Goal: Task Accomplishment & Management: Manage account settings

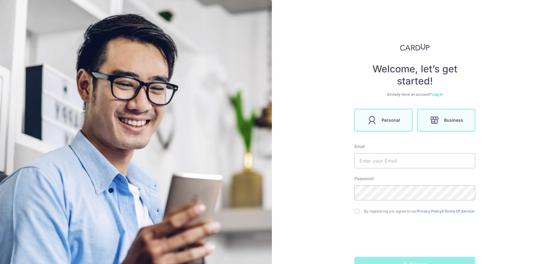
click at [437, 117] on icon at bounding box center [435, 120] width 10 height 10
click at [379, 162] on input "text" at bounding box center [415, 160] width 121 height 15
type input "j"
type input "e"
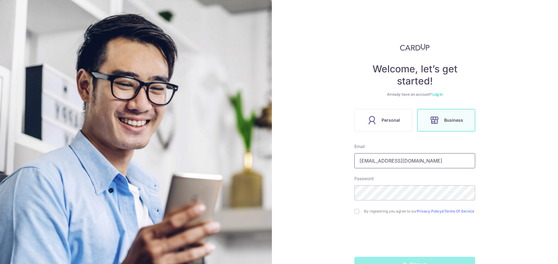
type input "[EMAIL_ADDRESS][DOMAIN_NAME]"
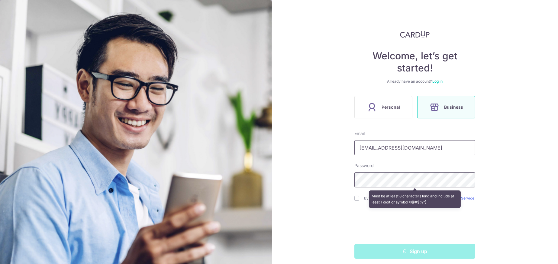
scroll to position [20, 0]
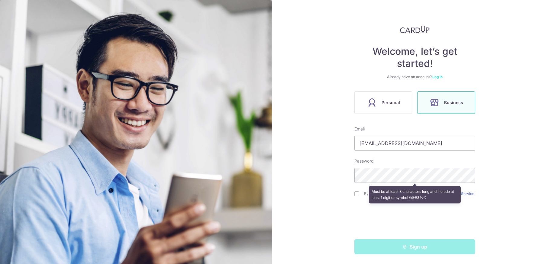
click at [505, 146] on div "Welcome, let’s get started! Already have an account? Log in Personal Business E…" at bounding box center [415, 132] width 287 height 264
click at [496, 212] on div "Welcome, let’s get started! Already have an account? Log in Personal Business E…" at bounding box center [415, 132] width 287 height 264
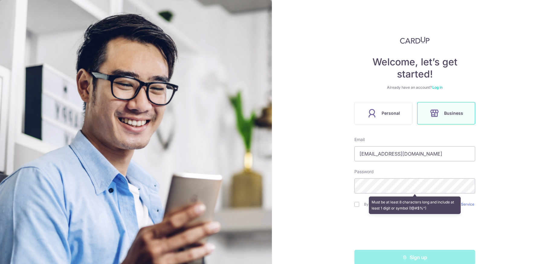
scroll to position [0, 0]
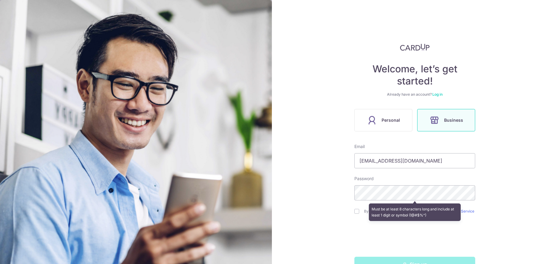
click at [442, 71] on h4 "Welcome, let’s get started!" at bounding box center [415, 75] width 121 height 24
click at [427, 128] on label "Business" at bounding box center [446, 120] width 58 height 22
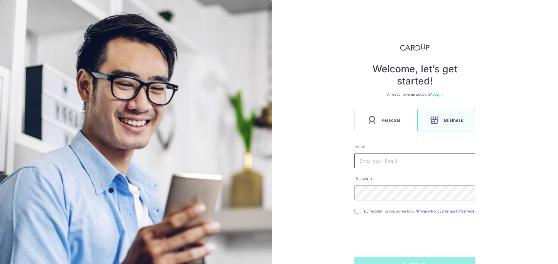
click at [385, 162] on input "text" at bounding box center [415, 160] width 121 height 15
click at [443, 118] on label "Business" at bounding box center [446, 120] width 58 height 22
click at [397, 158] on input "text" at bounding box center [415, 160] width 121 height 15
type input "[EMAIL_ADDRESS][DOMAIN_NAME]"
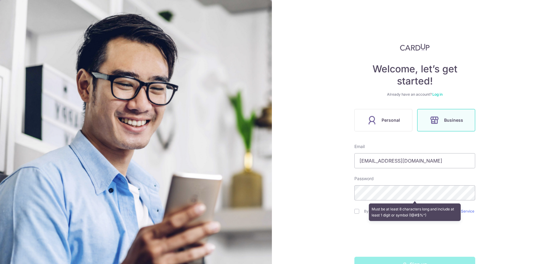
click at [356, 213] on div "Must be at least 8 characters long and include at least 1 digit or symbol (!@#$…" at bounding box center [415, 212] width 121 height 22
click at [357, 212] on div "Must be at least 8 characters long and include at least 1 digit or symbol (!@#$…" at bounding box center [415, 212] width 121 height 22
click at [356, 212] on div "Must be at least 8 characters long and include at least 1 digit or symbol (!@#$…" at bounding box center [415, 212] width 121 height 22
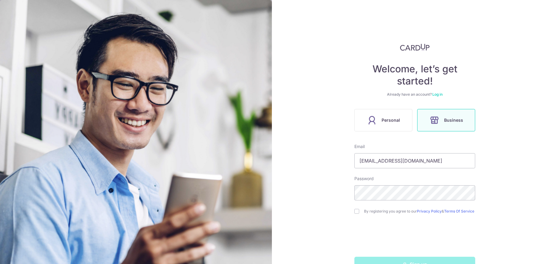
click at [358, 213] on div "By registering you agree to our Privacy Policy & Terms Of Service" at bounding box center [415, 210] width 121 height 7
click at [355, 213] on input "checkbox" at bounding box center [357, 211] width 5 height 5
checkbox input "true"
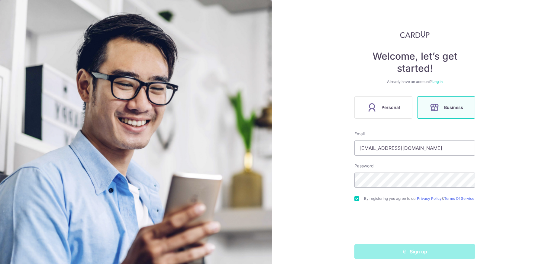
scroll to position [20, 0]
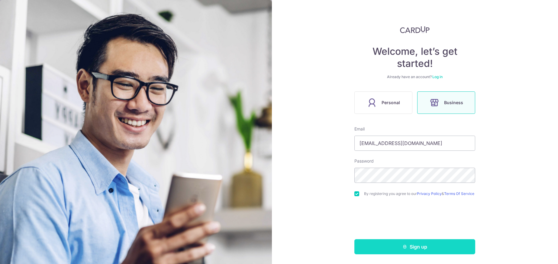
click at [409, 245] on button "Sign up" at bounding box center [415, 246] width 121 height 15
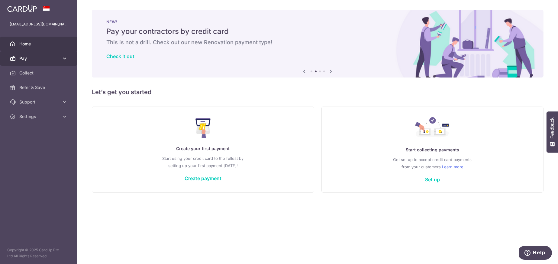
click at [25, 61] on span "Pay" at bounding box center [39, 58] width 40 height 6
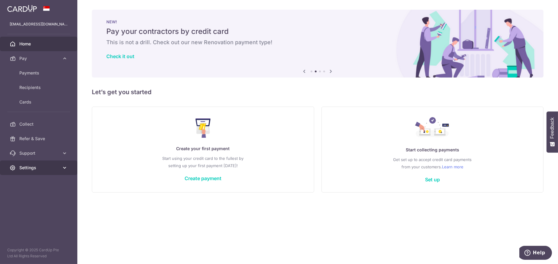
click at [34, 166] on span "Settings" at bounding box center [39, 167] width 40 height 6
click at [35, 182] on span "Account" at bounding box center [39, 182] width 40 height 6
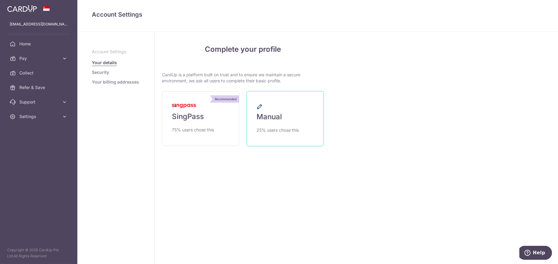
click at [276, 121] on span "Manual" at bounding box center [269, 117] width 25 height 10
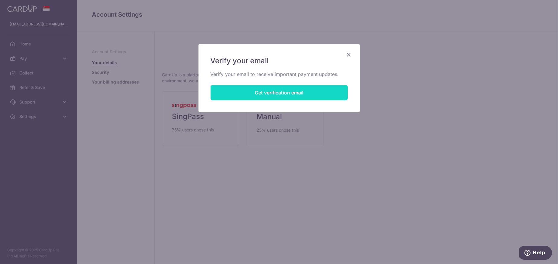
click at [276, 92] on button "Get verification email" at bounding box center [279, 92] width 137 height 15
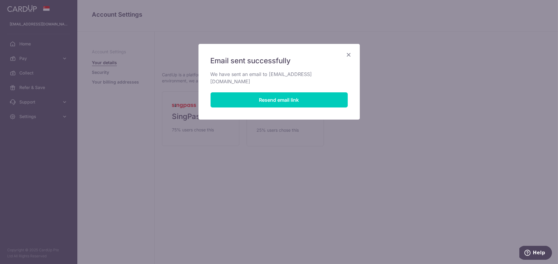
click at [349, 54] on icon "Close" at bounding box center [349, 55] width 7 height 8
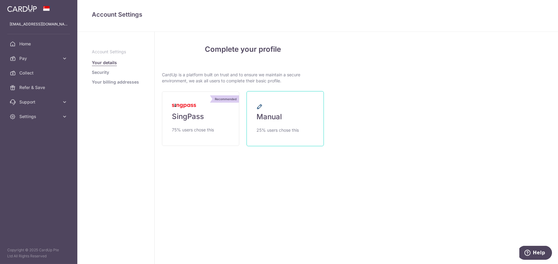
click at [280, 123] on link "Manual 25% users chose this" at bounding box center [285, 118] width 77 height 55
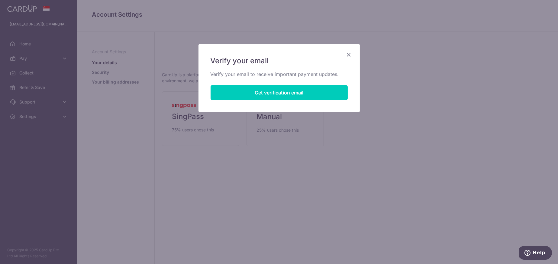
click at [351, 54] on icon "Close" at bounding box center [349, 55] width 7 height 8
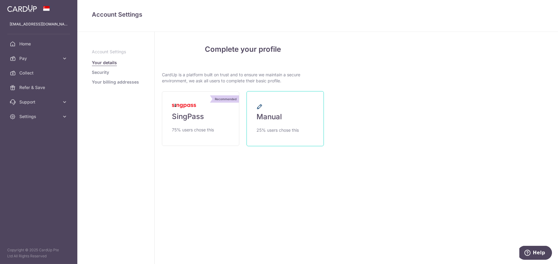
click at [266, 117] on span "Manual" at bounding box center [269, 117] width 25 height 10
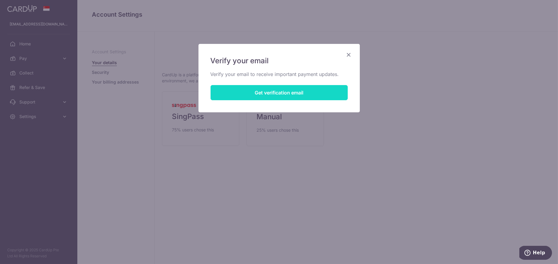
click at [281, 93] on button "Get verification email" at bounding box center [279, 92] width 137 height 15
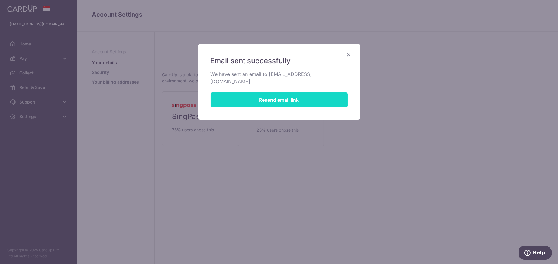
click at [281, 93] on button "Resend email link" at bounding box center [279, 99] width 137 height 15
click at [277, 92] on button "Resend email link" at bounding box center [279, 99] width 137 height 15
click at [348, 55] on icon "Close" at bounding box center [349, 55] width 7 height 8
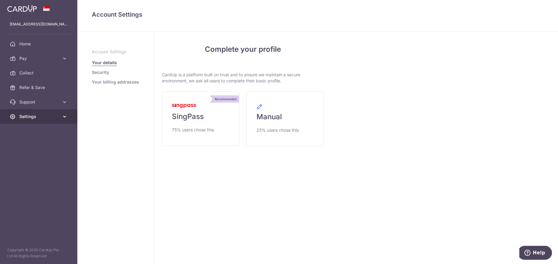
click at [38, 116] on span "Settings" at bounding box center [39, 116] width 40 height 6
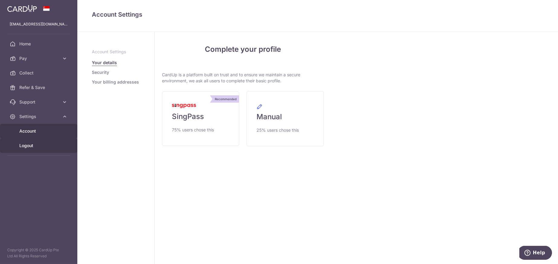
click at [30, 145] on span "Logout" at bounding box center [39, 145] width 40 height 6
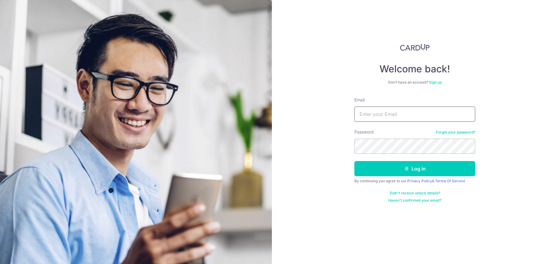
click at [388, 115] on input "Email" at bounding box center [415, 113] width 121 height 15
type input "[EMAIL_ADDRESS][DOMAIN_NAME]"
click at [355, 161] on button "Log in" at bounding box center [415, 168] width 121 height 15
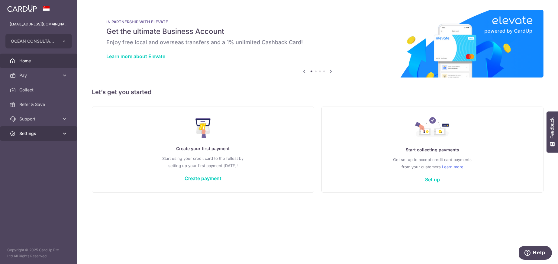
click at [28, 137] on link "Settings" at bounding box center [38, 133] width 77 height 15
